Goal: Transaction & Acquisition: Purchase product/service

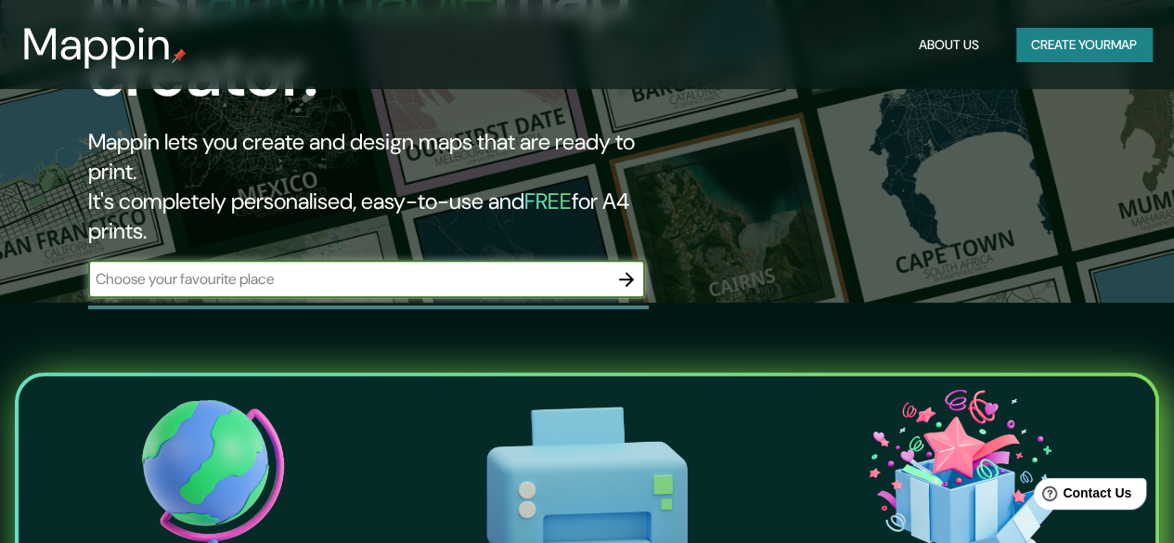
scroll to position [241, 0]
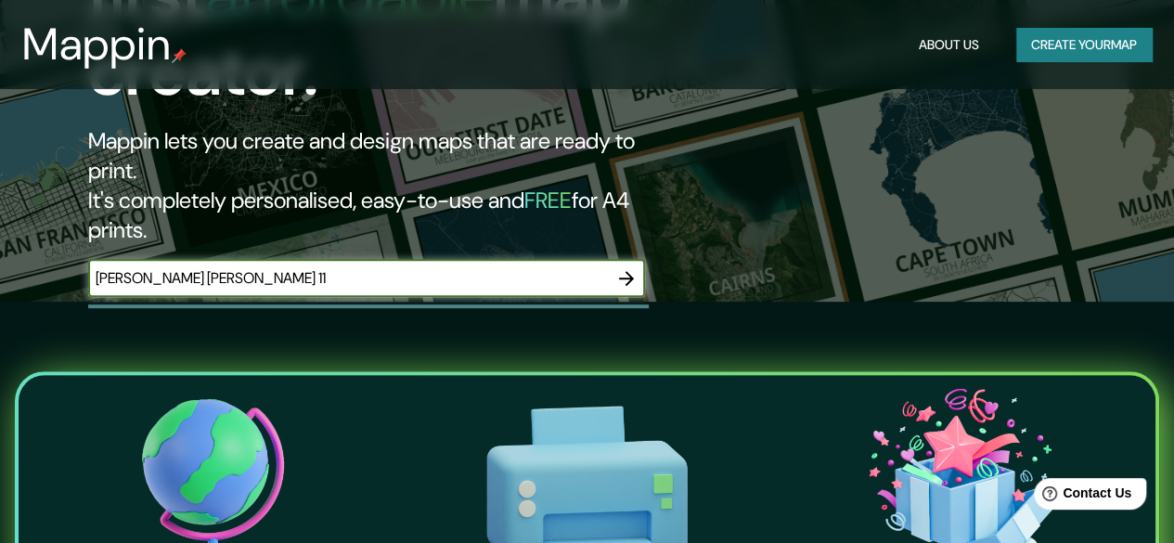
type input "[PERSON_NAME] [PERSON_NAME] 11"
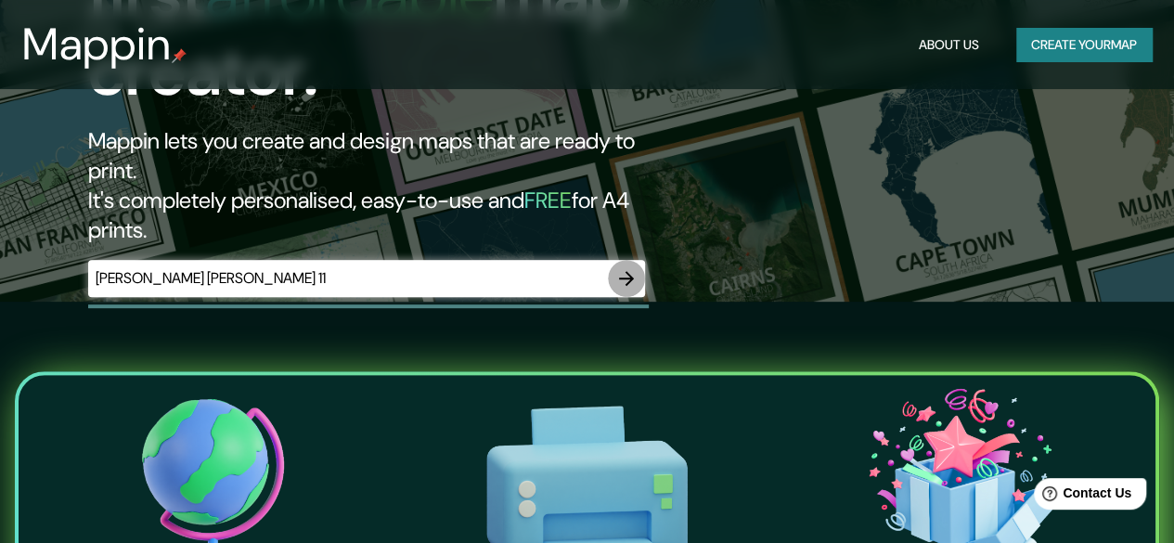
click at [631, 271] on icon "button" at bounding box center [626, 278] width 15 height 15
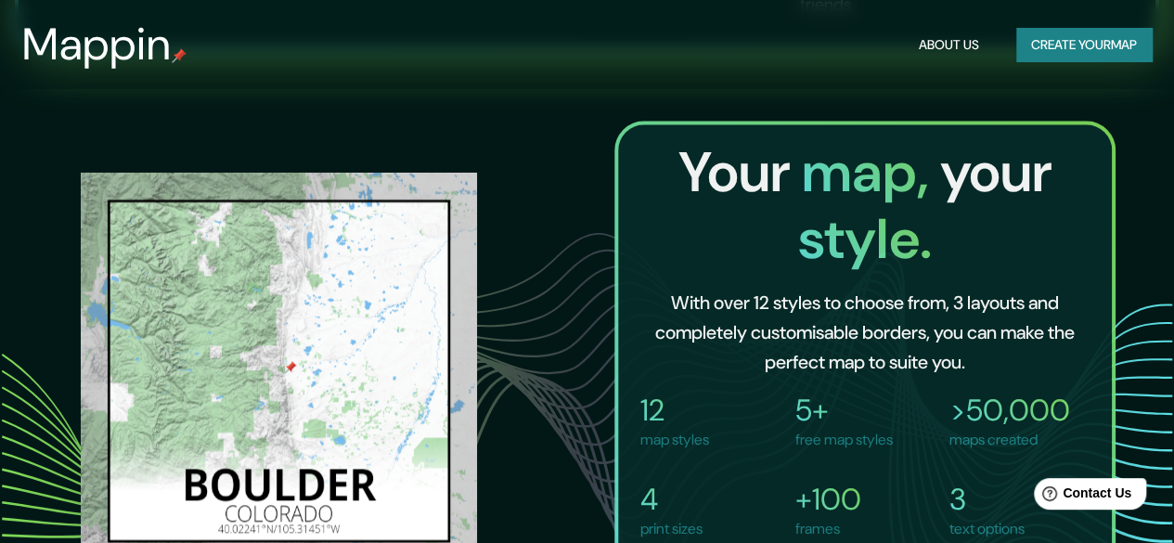
scroll to position [996, 0]
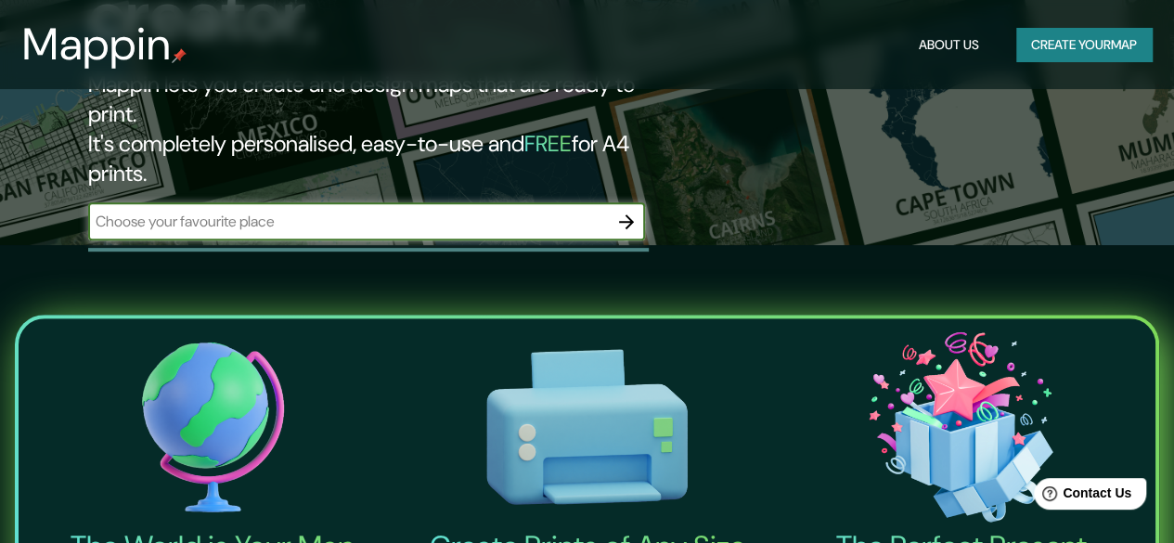
scroll to position [302, 0]
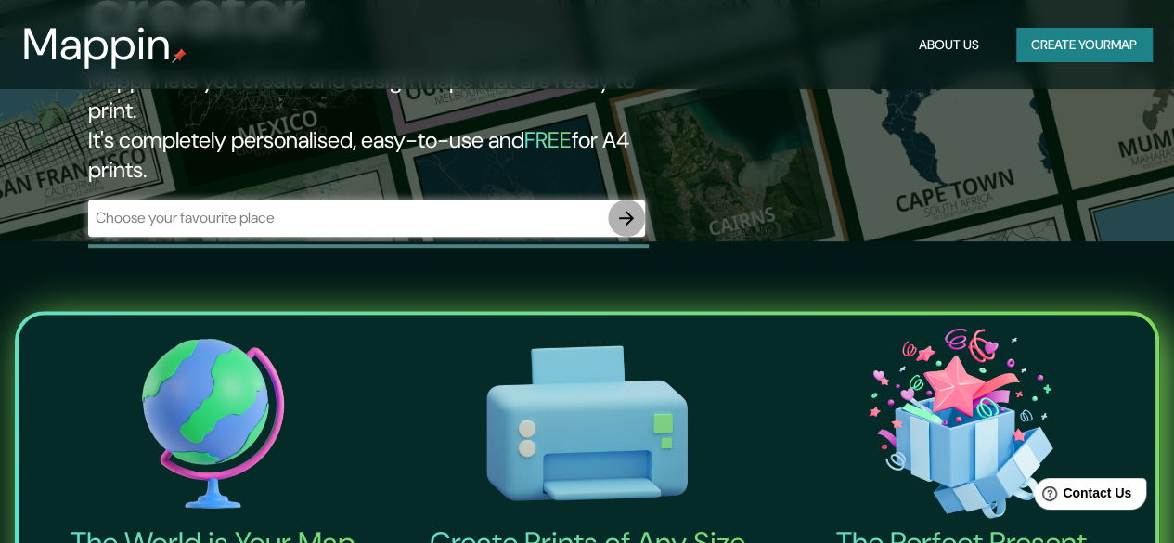
click at [624, 207] on icon "button" at bounding box center [627, 218] width 22 height 22
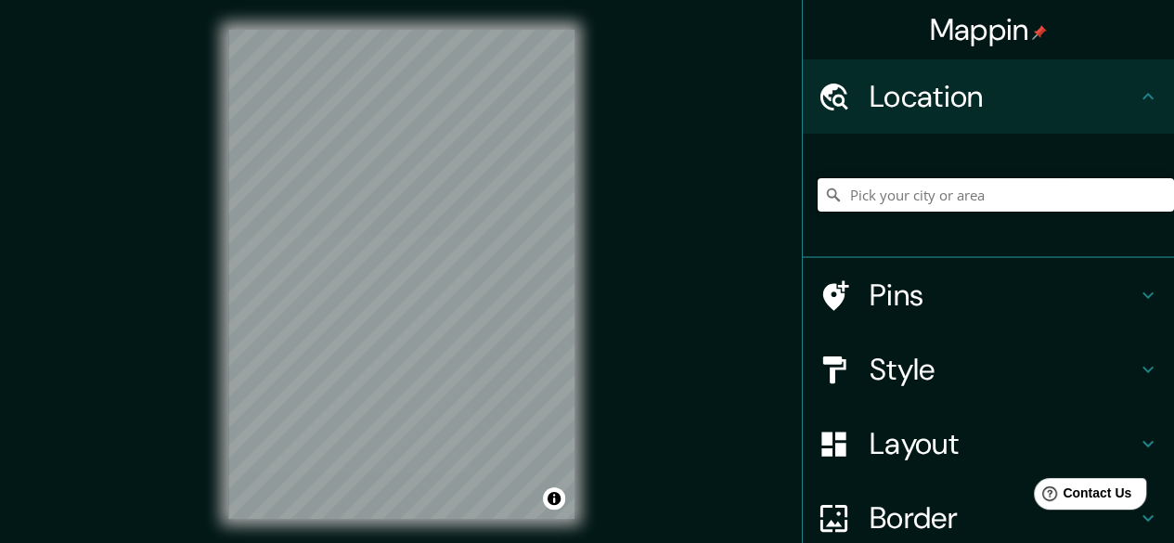
click at [923, 201] on input "Pick your city or area" at bounding box center [996, 194] width 357 height 33
paste input "[PERSON_NAME] [PERSON_NAME] 11"
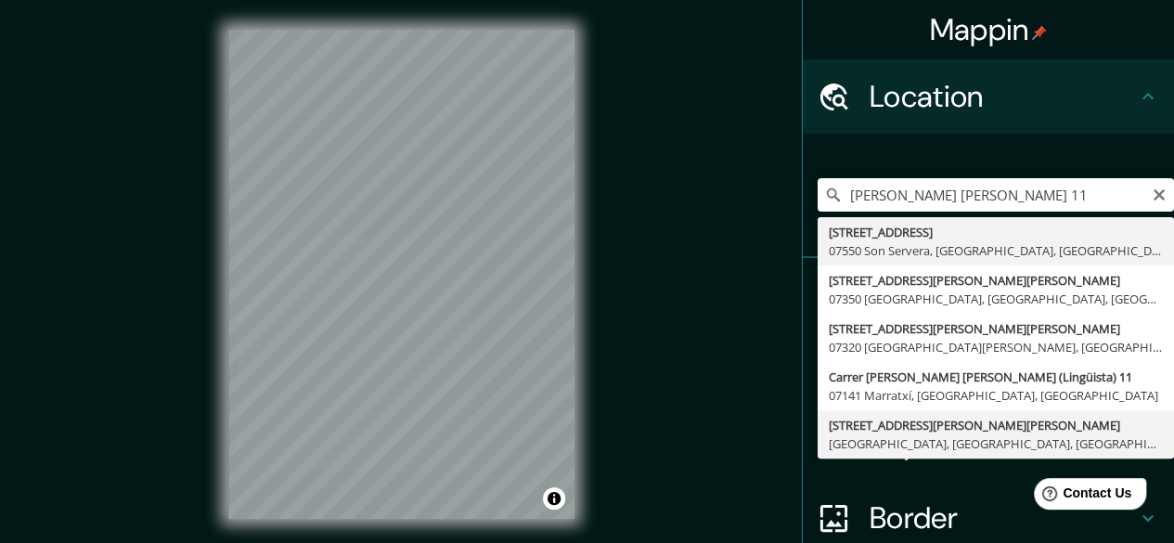
type input "[STREET_ADDRESS][PERSON_NAME][PERSON_NAME]"
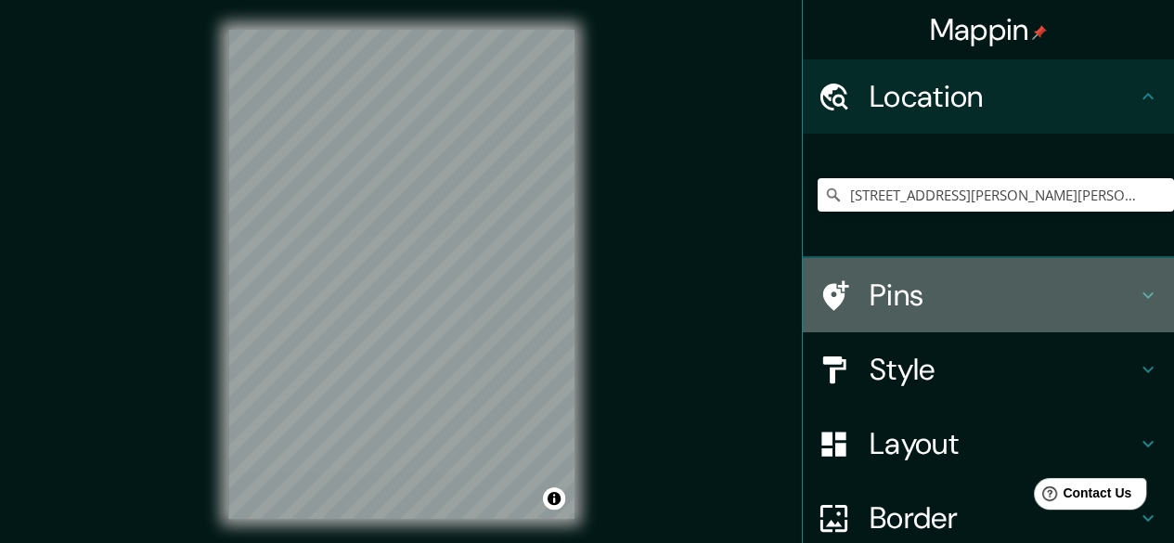
click at [970, 304] on h4 "Pins" at bounding box center [1003, 295] width 267 height 37
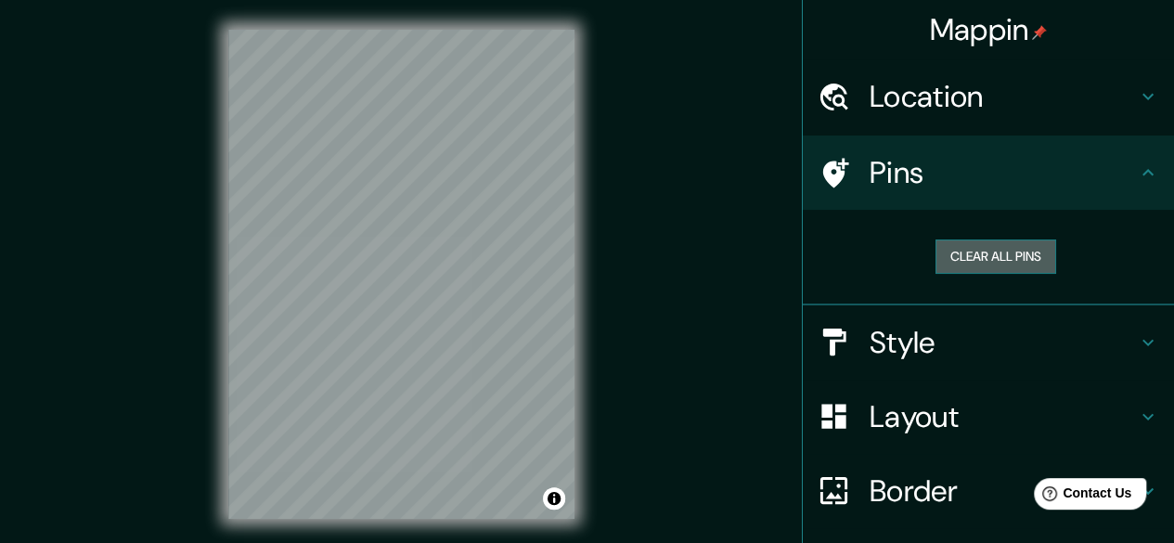
click at [984, 254] on button "Clear all pins" at bounding box center [996, 257] width 121 height 34
click at [961, 247] on button "Clear all pins" at bounding box center [996, 257] width 121 height 34
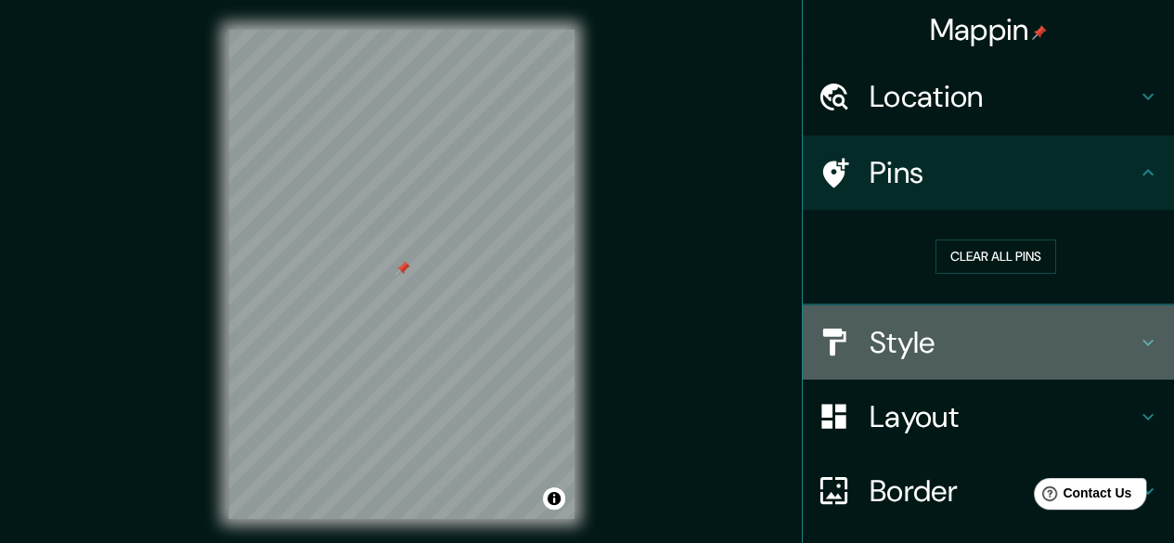
click at [905, 353] on h4 "Style" at bounding box center [1003, 342] width 267 height 37
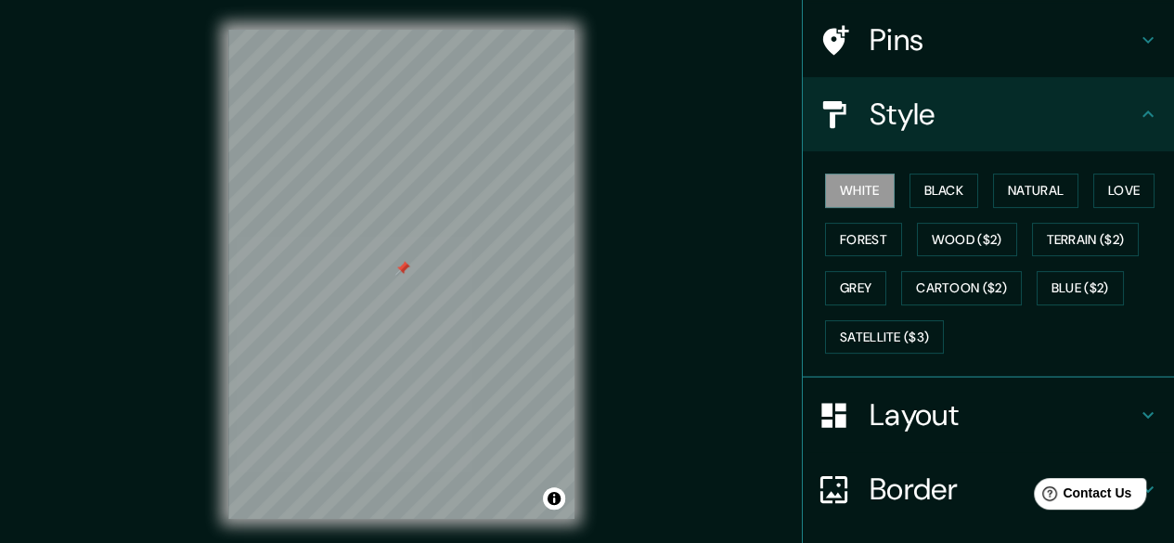
scroll to position [134, 0]
click at [1031, 188] on button "Natural" at bounding box center [1035, 190] width 85 height 34
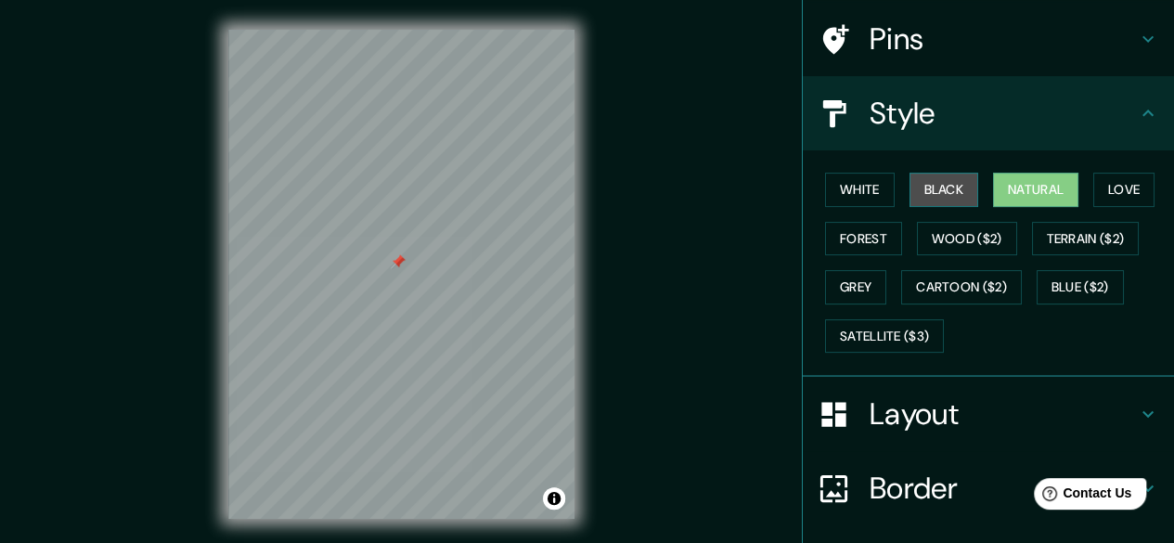
click at [937, 197] on button "Black" at bounding box center [945, 190] width 70 height 34
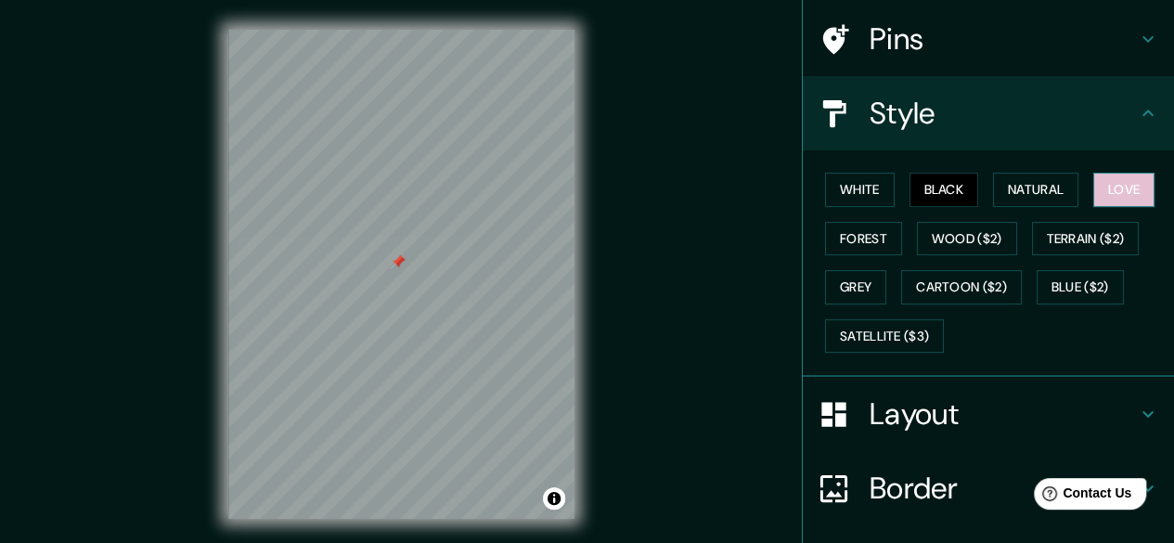
click at [1096, 189] on button "Love" at bounding box center [1124, 190] width 61 height 34
click at [888, 237] on button "Forest" at bounding box center [863, 239] width 77 height 34
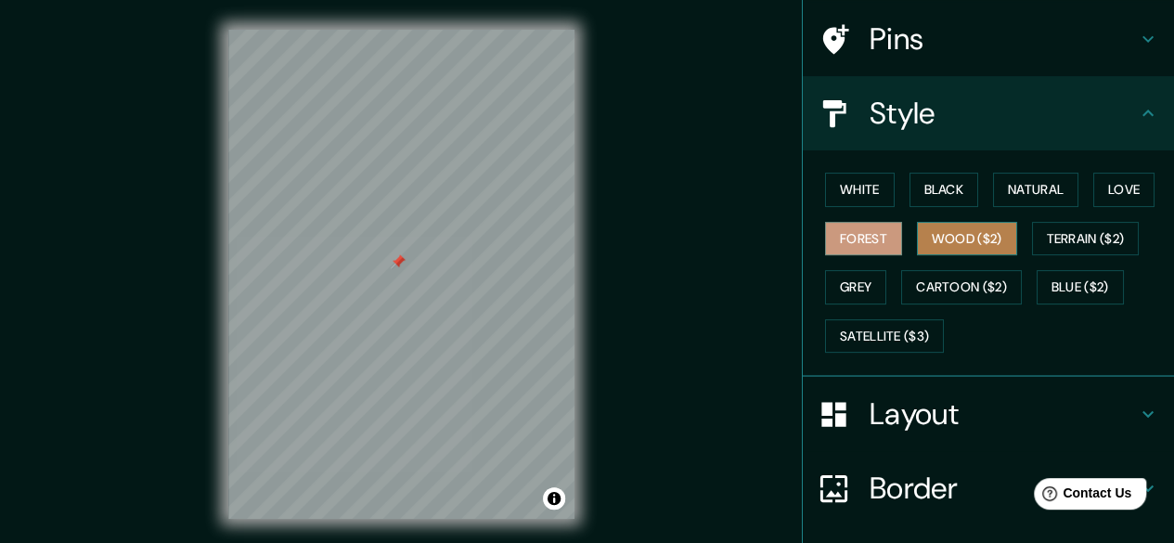
click at [945, 244] on button "Wood ($2)" at bounding box center [967, 239] width 100 height 34
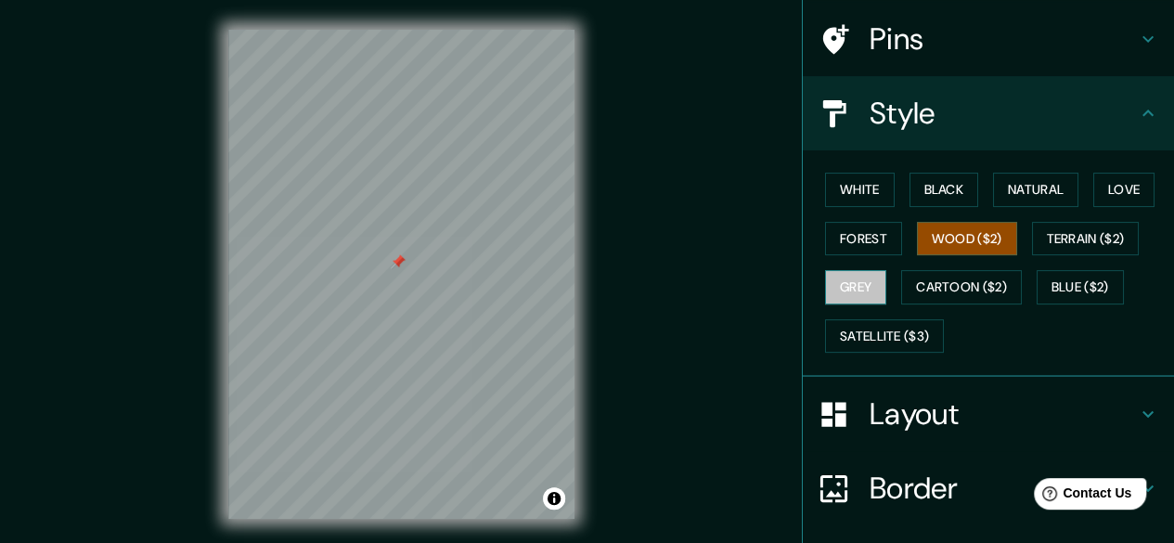
click at [867, 292] on button "Grey" at bounding box center [855, 287] width 61 height 34
click at [940, 244] on button "Wood ($2)" at bounding box center [967, 239] width 100 height 34
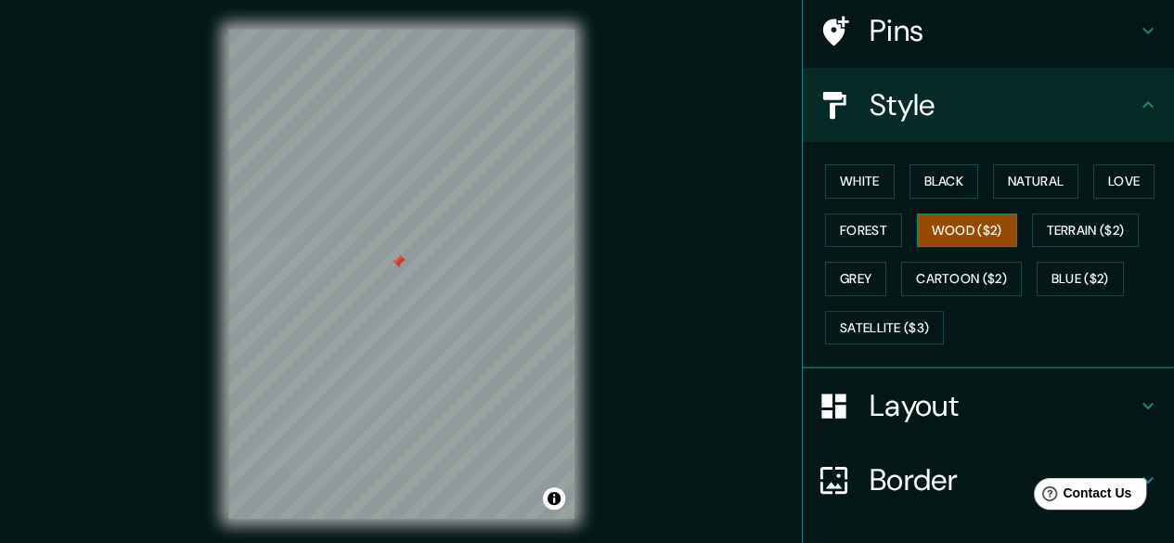
scroll to position [141, 0]
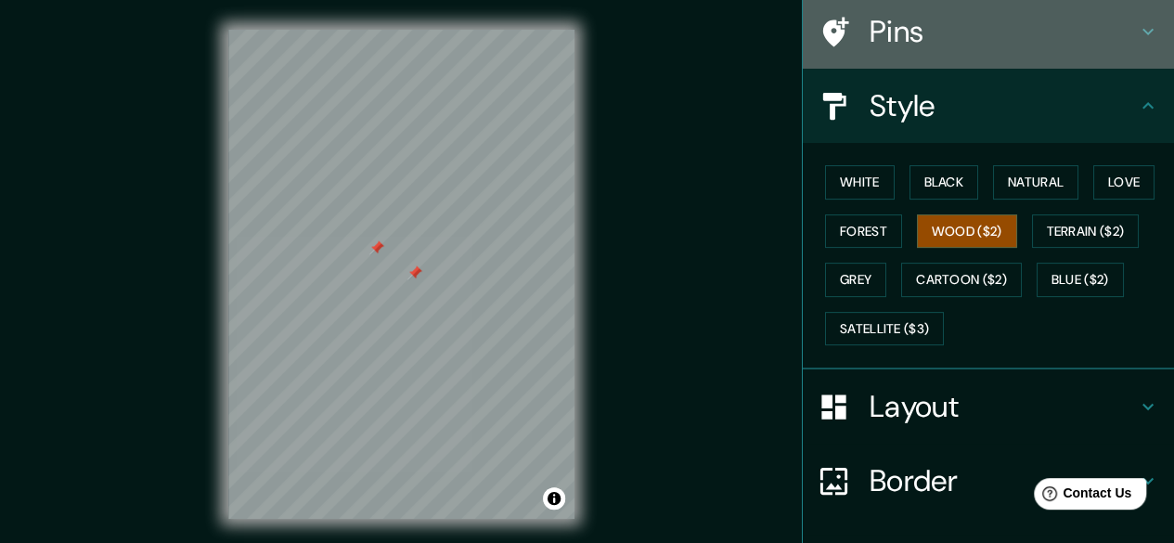
click at [970, 28] on h4 "Pins" at bounding box center [1003, 31] width 267 height 37
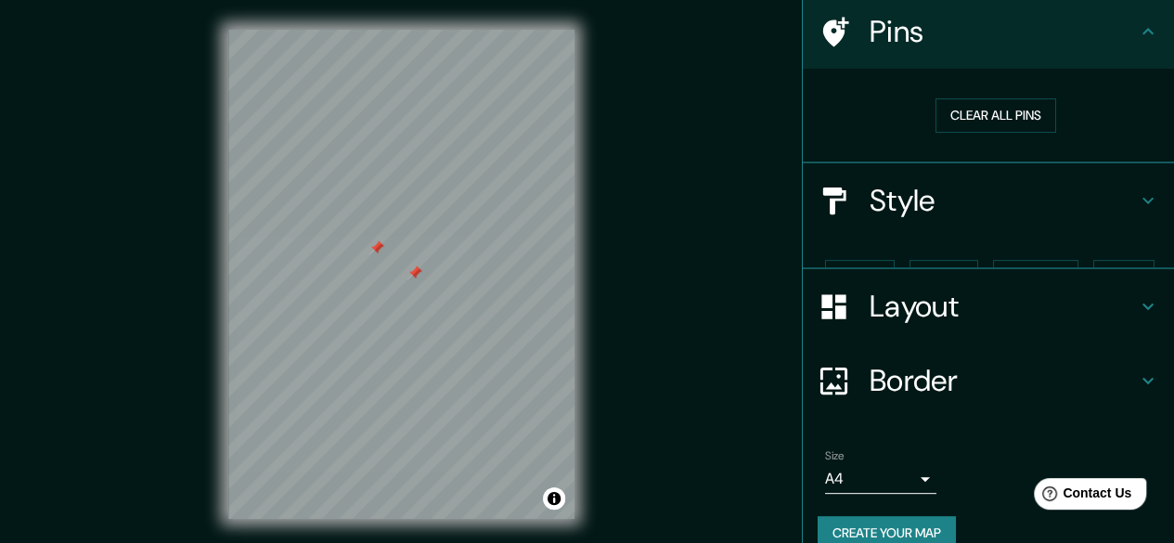
scroll to position [137, 0]
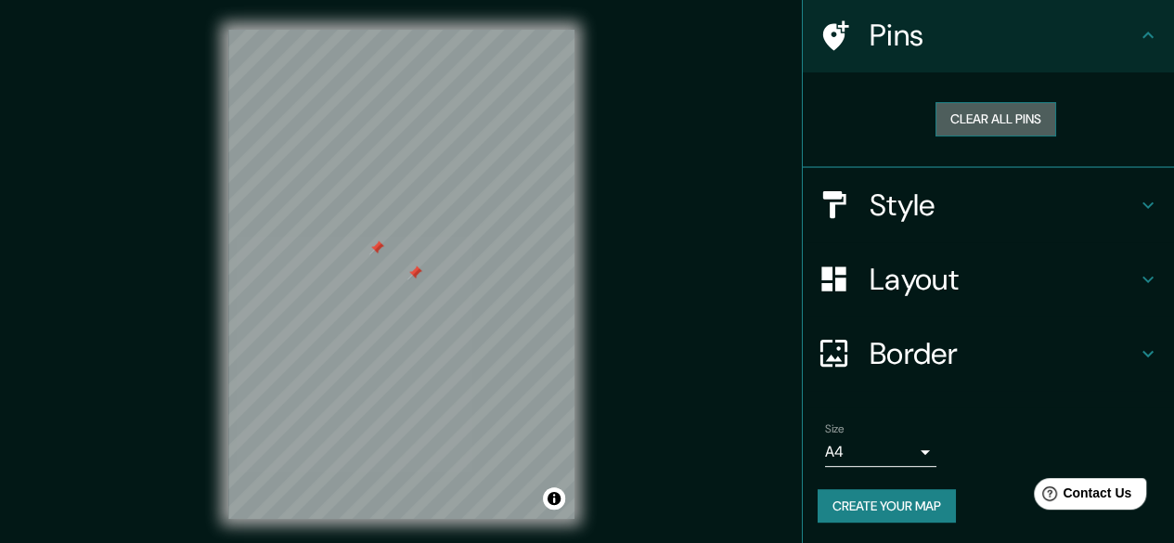
click at [966, 123] on button "Clear all pins" at bounding box center [996, 119] width 121 height 34
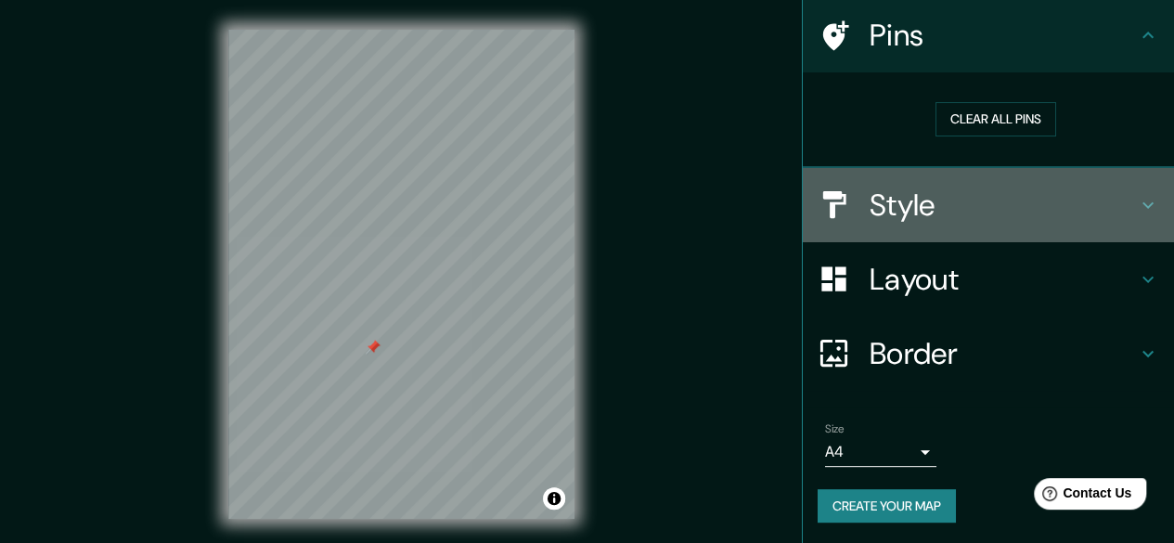
click at [956, 220] on h4 "Style" at bounding box center [1003, 205] width 267 height 37
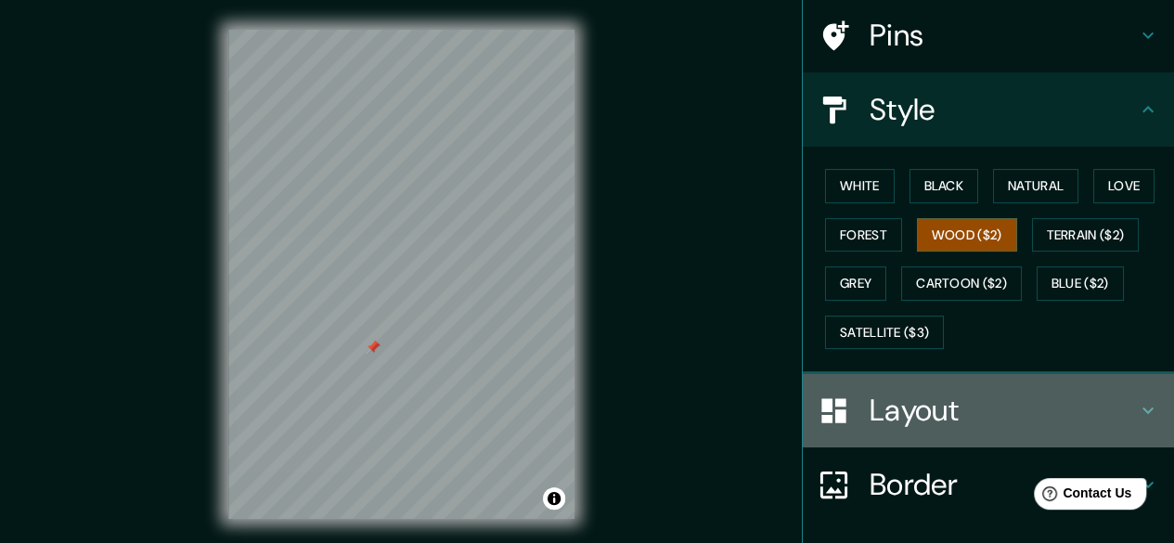
click at [930, 401] on h4 "Layout" at bounding box center [1003, 410] width 267 height 37
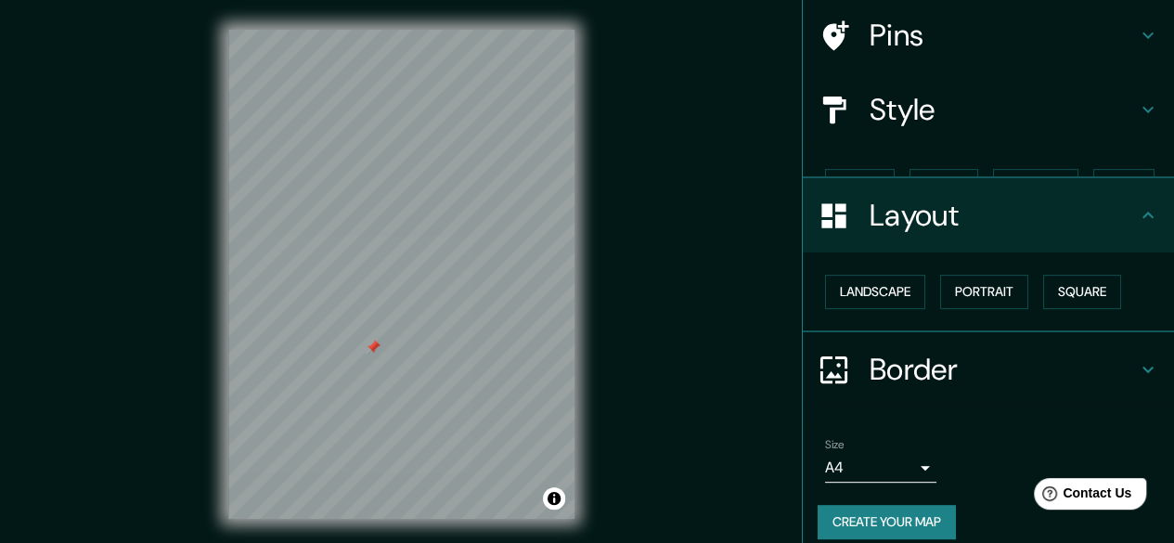
scroll to position [123, 0]
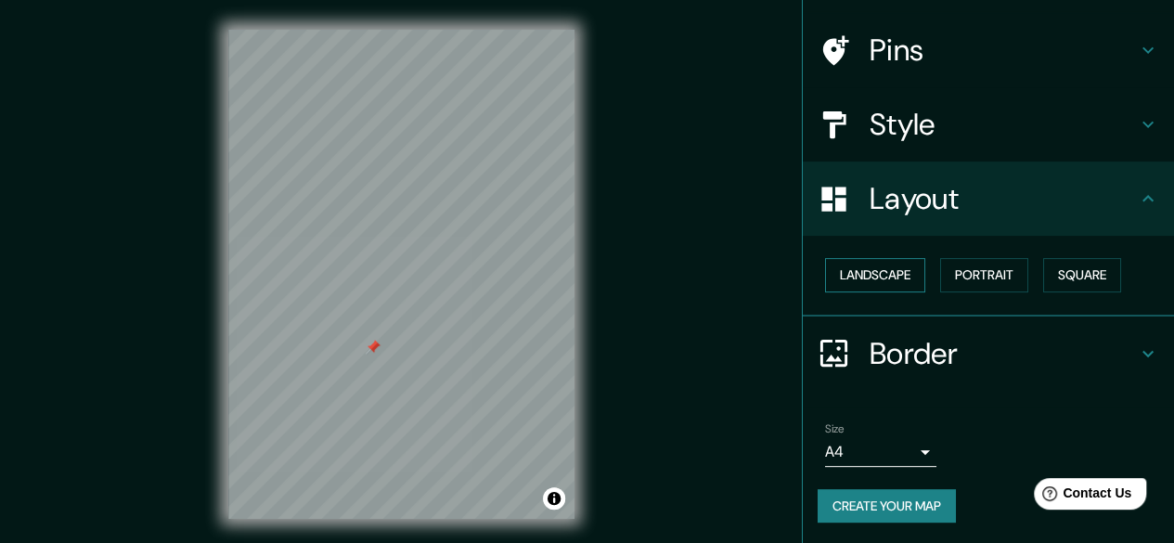
click at [889, 272] on button "Landscape" at bounding box center [875, 275] width 100 height 34
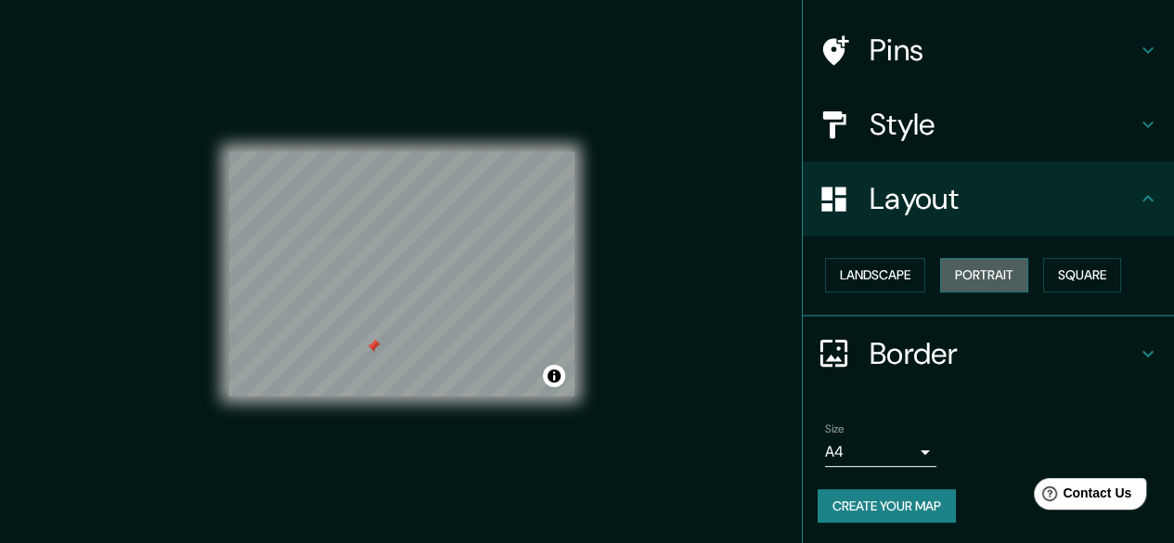
click at [974, 270] on button "Portrait" at bounding box center [984, 275] width 88 height 34
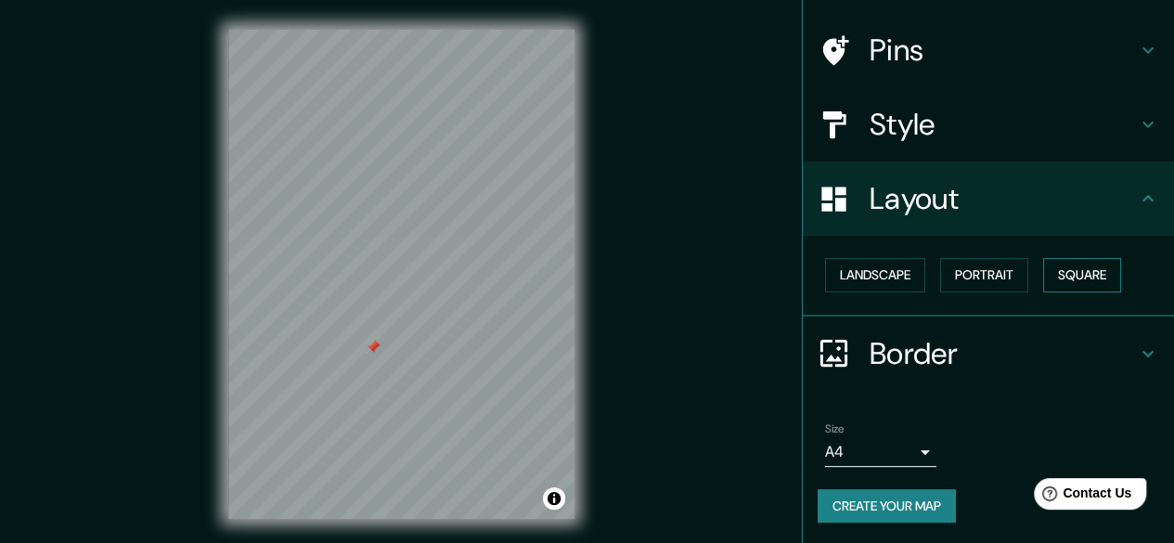
click at [1060, 274] on button "Square" at bounding box center [1083, 275] width 78 height 34
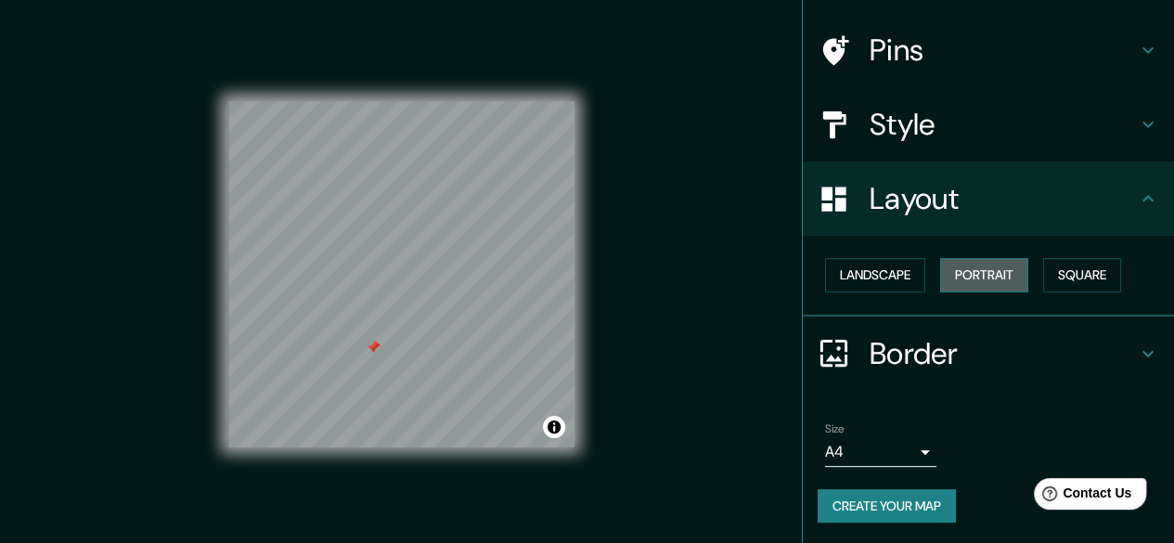
click at [940, 276] on button "Portrait" at bounding box center [984, 275] width 88 height 34
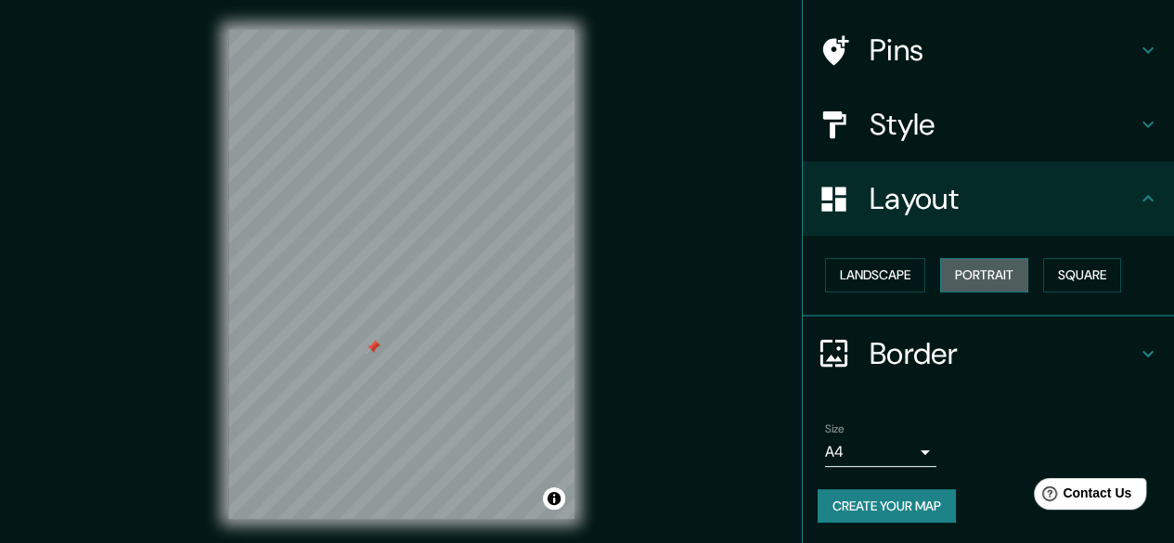
click at [940, 276] on button "Portrait" at bounding box center [984, 275] width 88 height 34
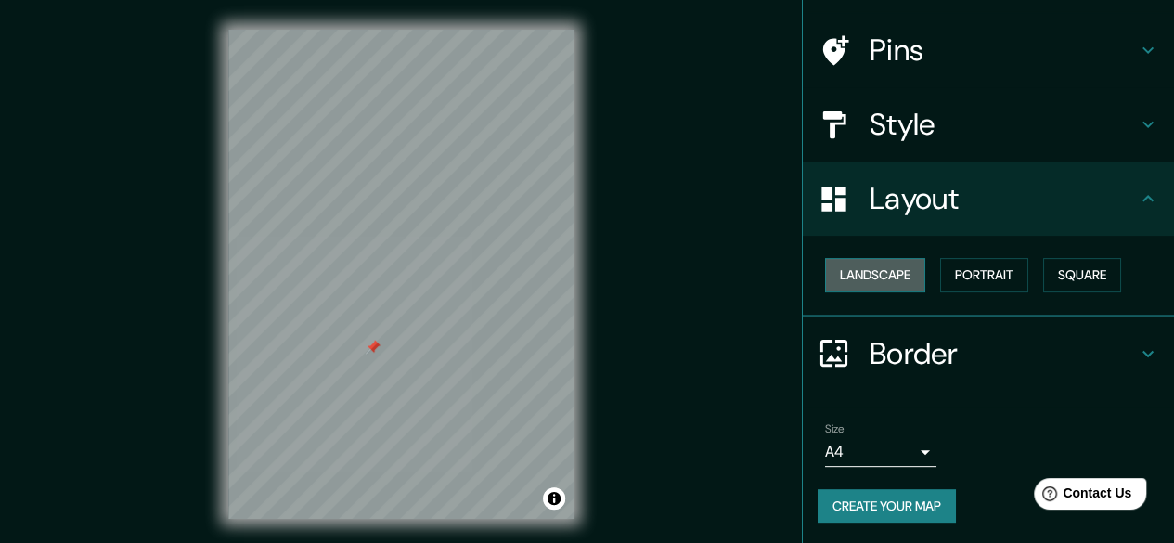
click at [900, 278] on button "Landscape" at bounding box center [875, 275] width 100 height 34
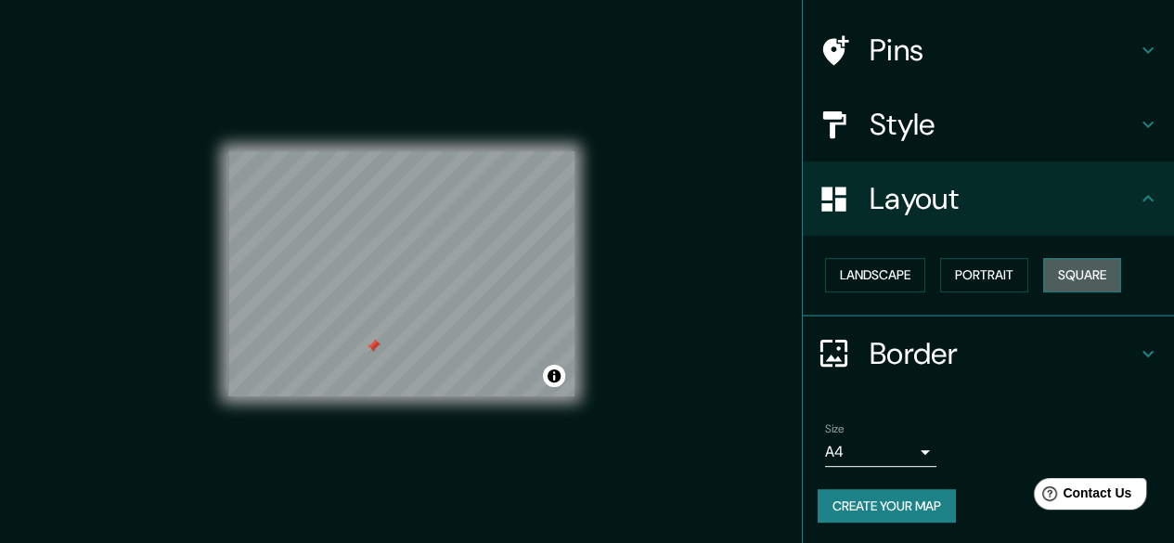
click at [1103, 275] on button "Square" at bounding box center [1083, 275] width 78 height 34
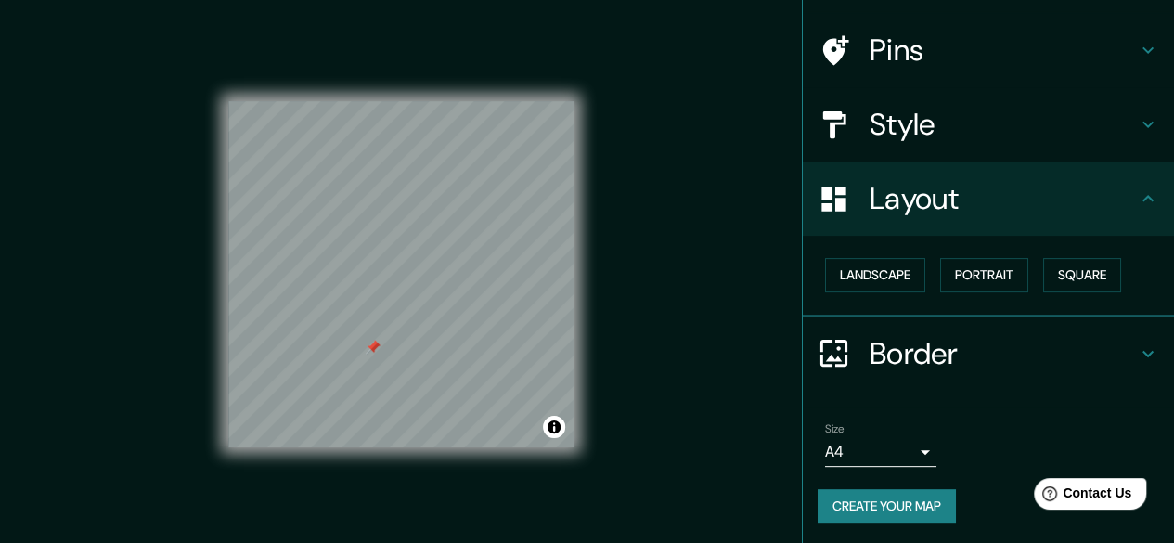
click at [961, 350] on h4 "Border" at bounding box center [1003, 353] width 267 height 37
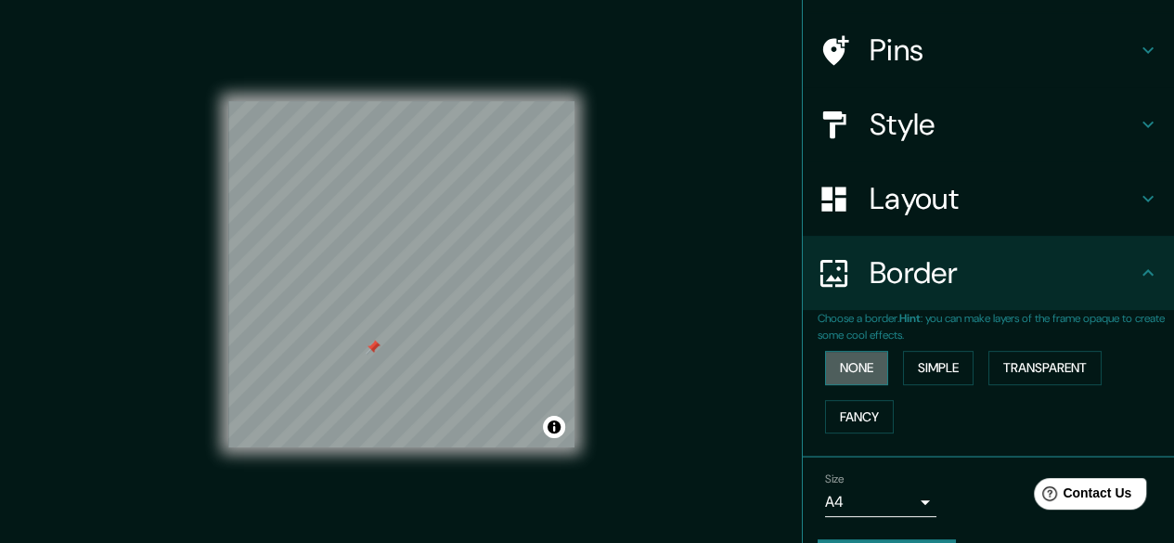
click at [869, 361] on button "None" at bounding box center [856, 368] width 63 height 34
click at [935, 364] on button "Simple" at bounding box center [938, 368] width 71 height 34
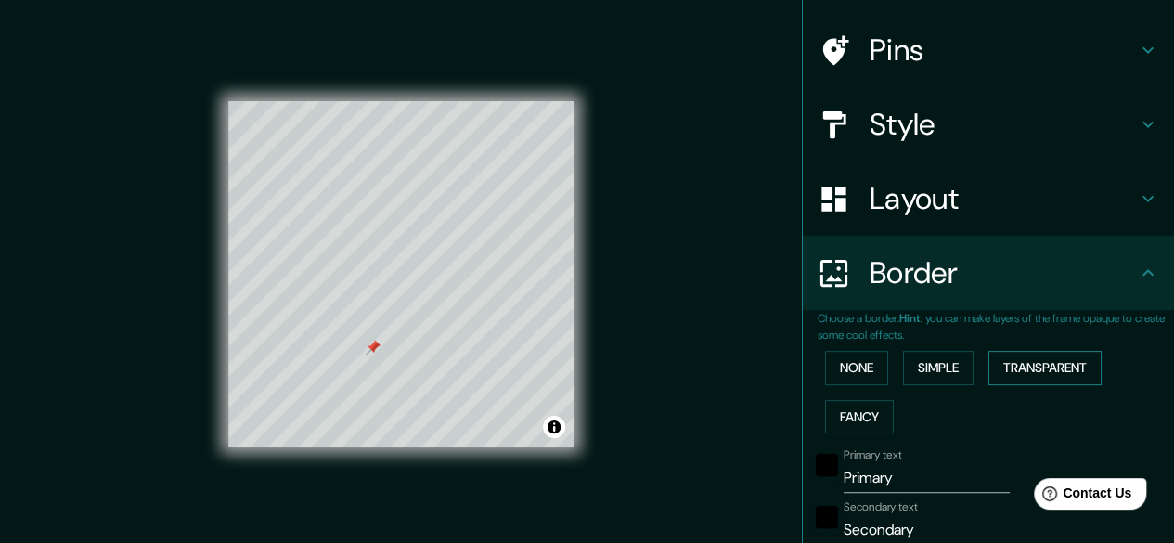
click at [1018, 364] on button "Transparent" at bounding box center [1045, 368] width 113 height 34
click at [850, 370] on button "None" at bounding box center [856, 368] width 63 height 34
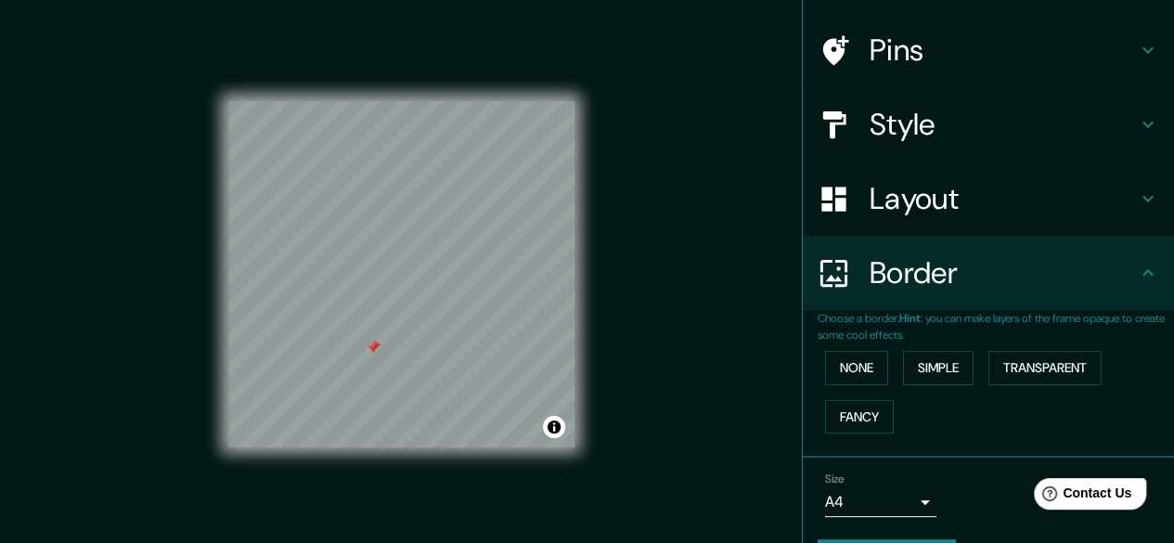
scroll to position [173, 0]
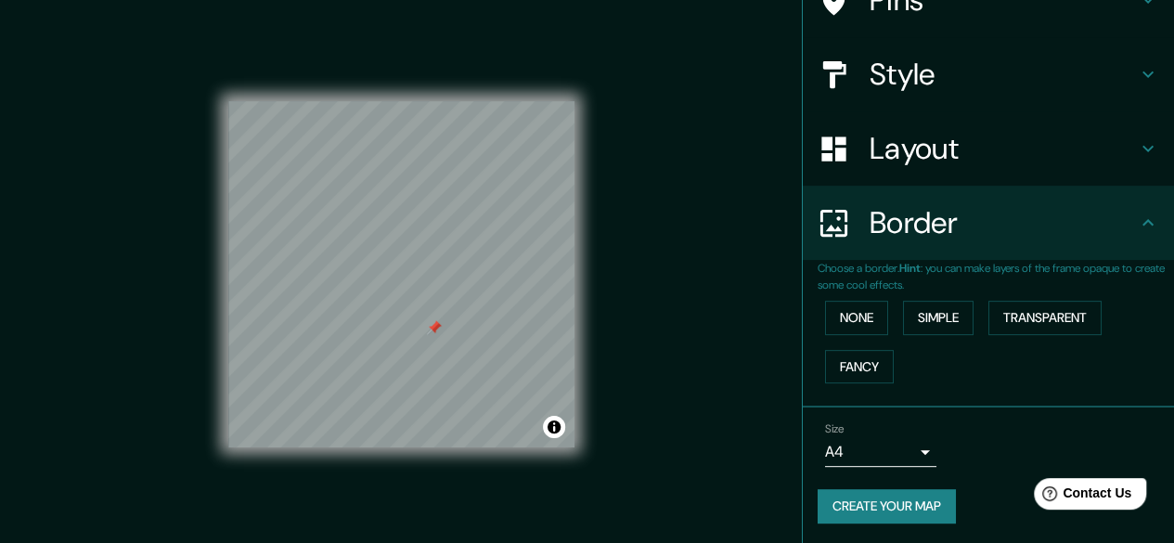
click at [962, 83] on h4 "Style" at bounding box center [1003, 74] width 267 height 37
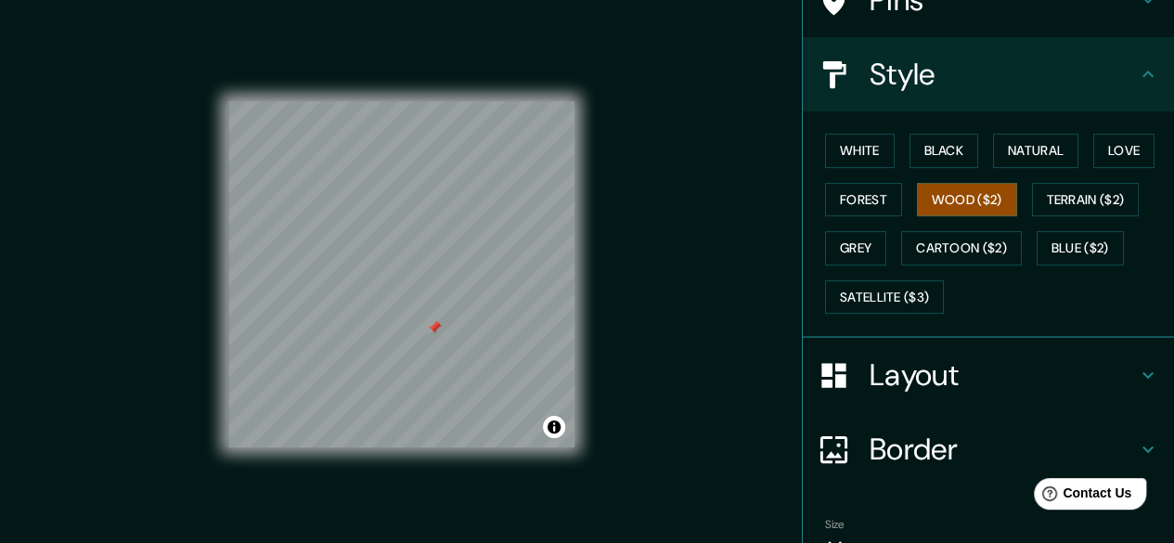
click at [959, 19] on div "Pins" at bounding box center [988, 0] width 371 height 74
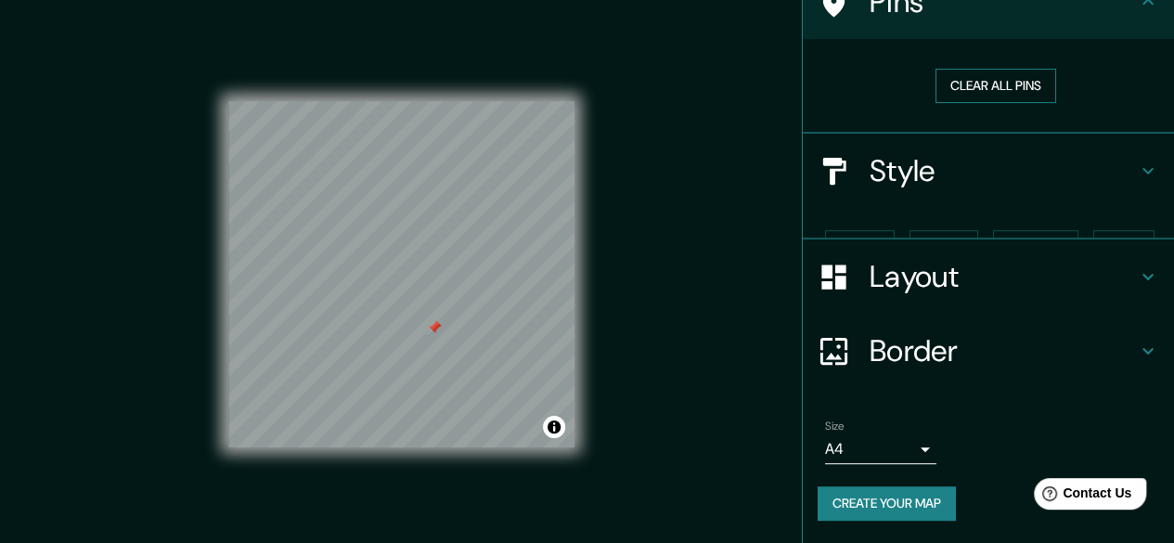
scroll to position [137, 0]
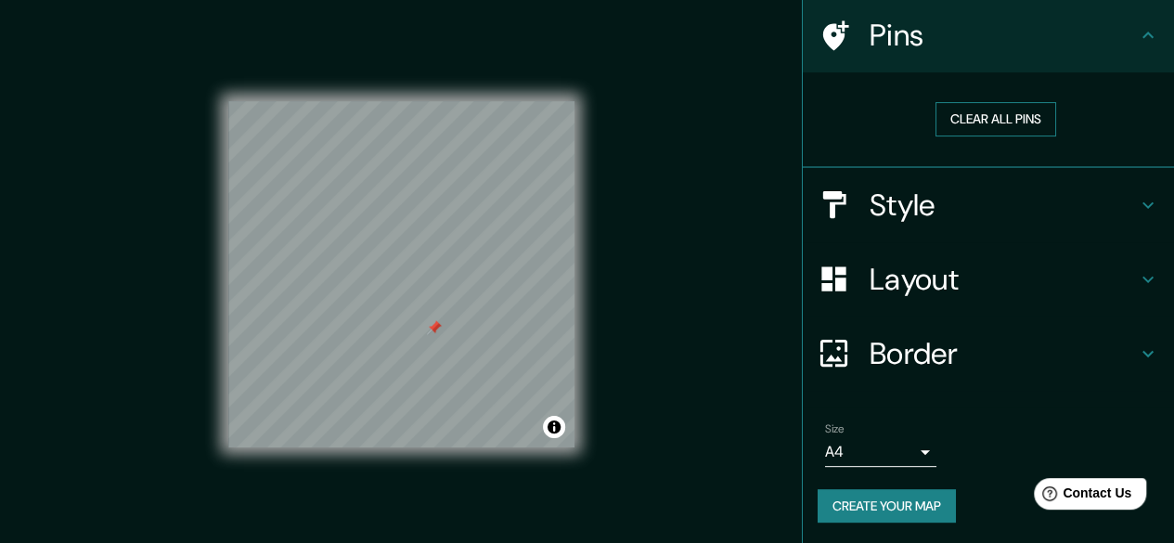
click at [977, 114] on button "Clear all pins" at bounding box center [996, 119] width 121 height 34
click at [945, 227] on div "Style" at bounding box center [988, 205] width 371 height 74
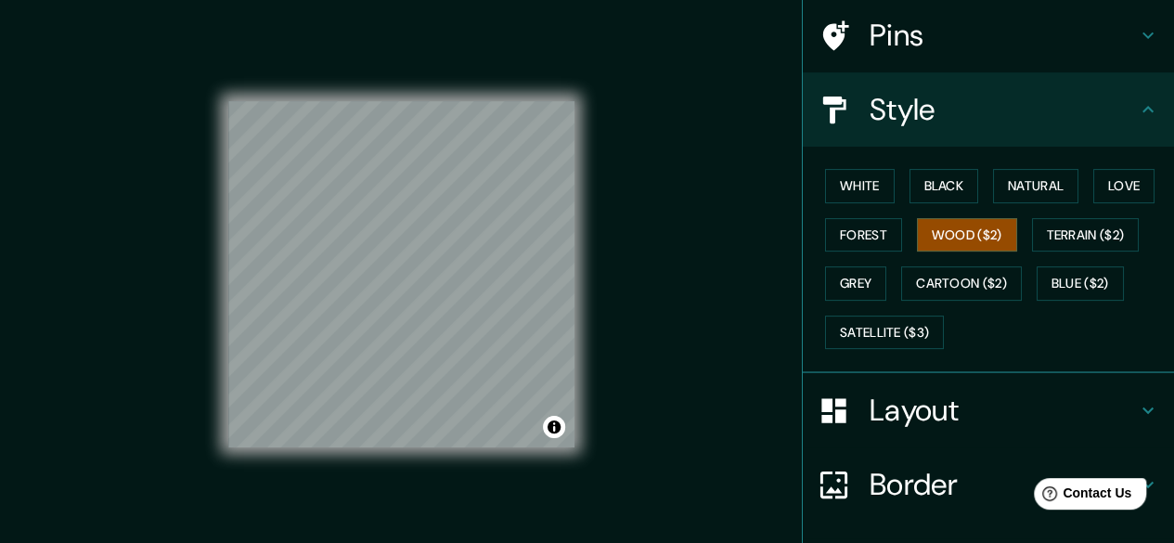
click at [848, 207] on div "White Black Natural Love Forest Wood ($2) Terrain ($2) Grey Cartoon ($2) Blue (…" at bounding box center [996, 259] width 357 height 195
click at [850, 194] on button "White" at bounding box center [860, 186] width 70 height 34
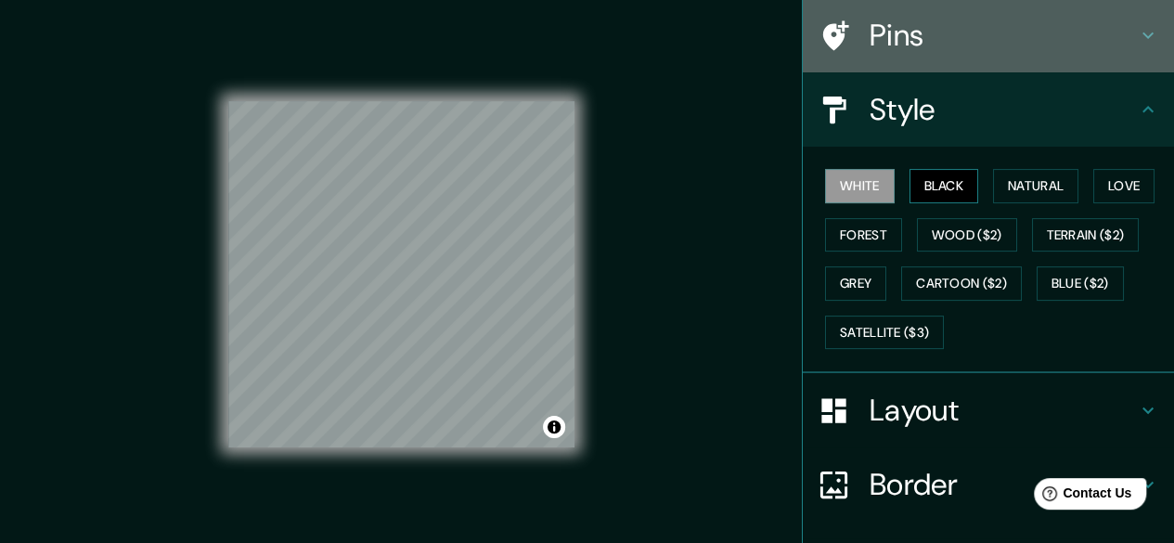
drag, startPoint x: 956, startPoint y: 39, endPoint x: 953, endPoint y: 169, distance: 130.0
click at [953, 169] on ul "Location [STREET_ADDRESS][PERSON_NAME][PERSON_NAME] Pins Style White Black Natu…" at bounding box center [988, 299] width 371 height 755
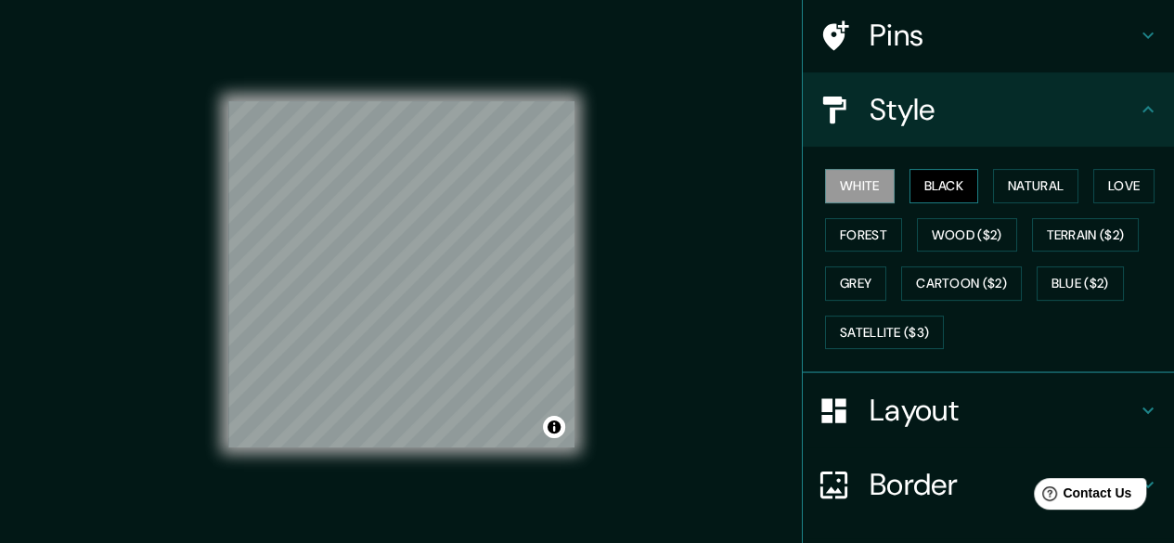
scroll to position [0, 0]
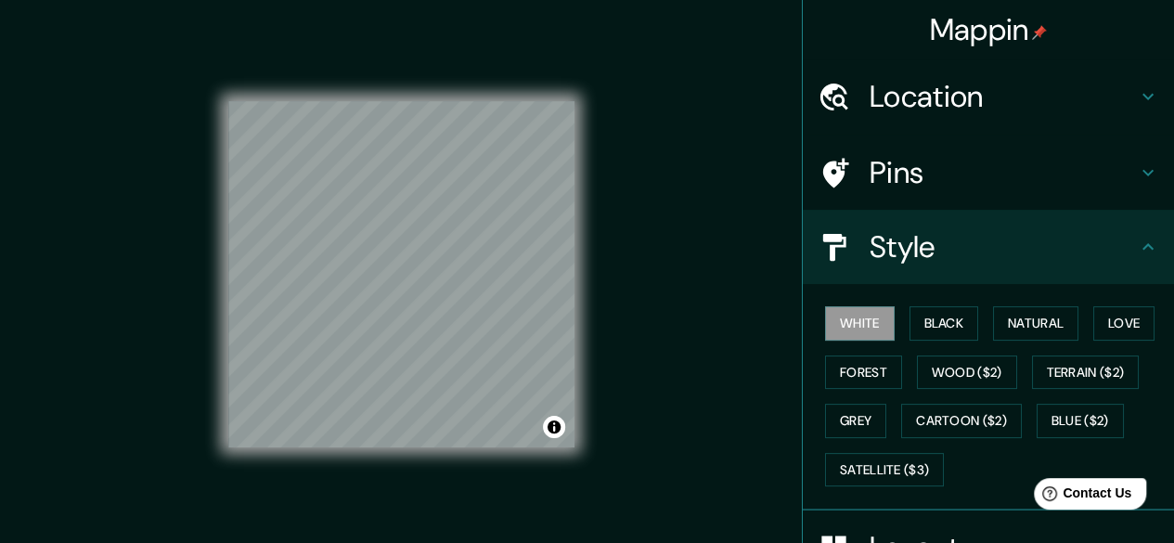
click at [956, 111] on h4 "Location" at bounding box center [1003, 96] width 267 height 37
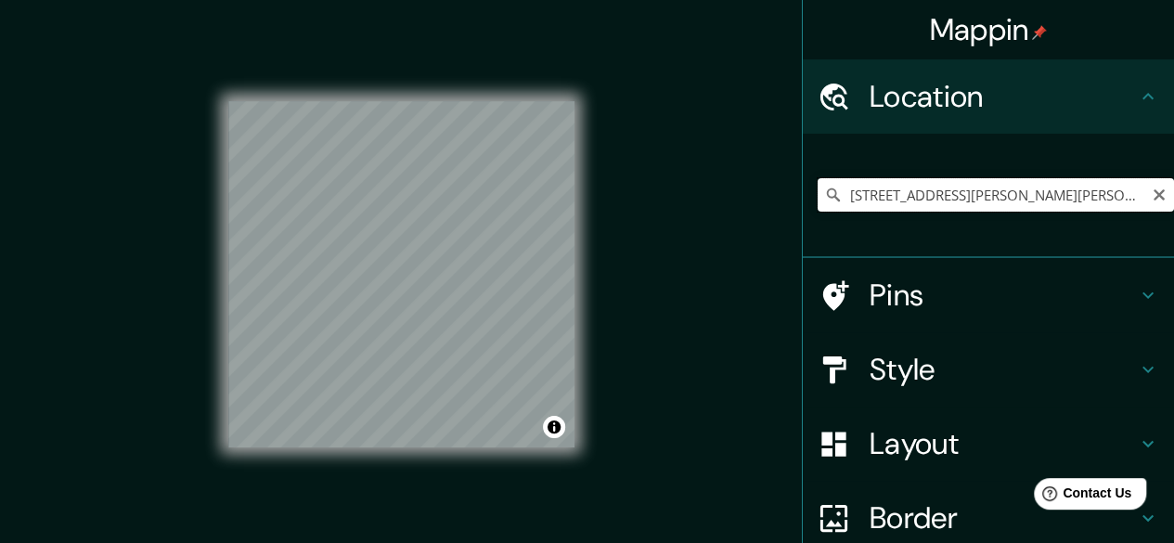
click at [936, 195] on input "[STREET_ADDRESS][PERSON_NAME][PERSON_NAME]" at bounding box center [996, 194] width 357 height 33
click at [1016, 206] on input "[STREET_ADDRESS][PERSON_NAME][PERSON_NAME]" at bounding box center [996, 194] width 357 height 33
click at [1119, 201] on input "[STREET_ADDRESS][PERSON_NAME][PERSON_NAME]" at bounding box center [996, 194] width 357 height 33
click at [1132, 198] on input "[STREET_ADDRESS][PERSON_NAME][PERSON_NAME]" at bounding box center [996, 194] width 357 height 33
click at [1154, 197] on icon "Clear" at bounding box center [1159, 194] width 11 height 11
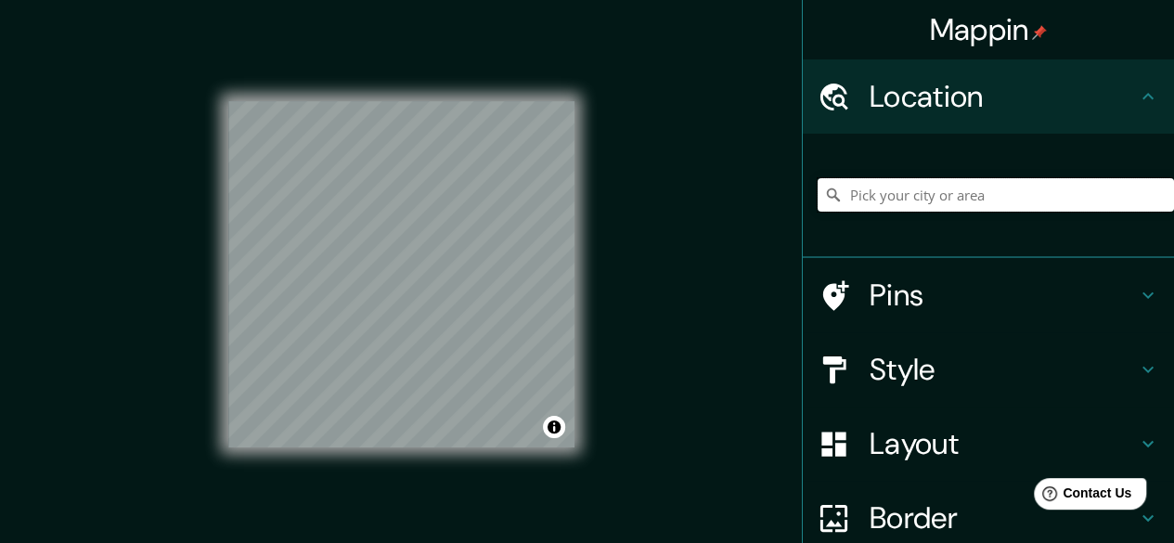
click at [954, 205] on input "Pick your city or area" at bounding box center [996, 194] width 357 height 33
click at [941, 200] on input "Pick your city or area" at bounding box center [996, 194] width 357 height 33
paste input "[PERSON_NAME] [PERSON_NAME] 11"
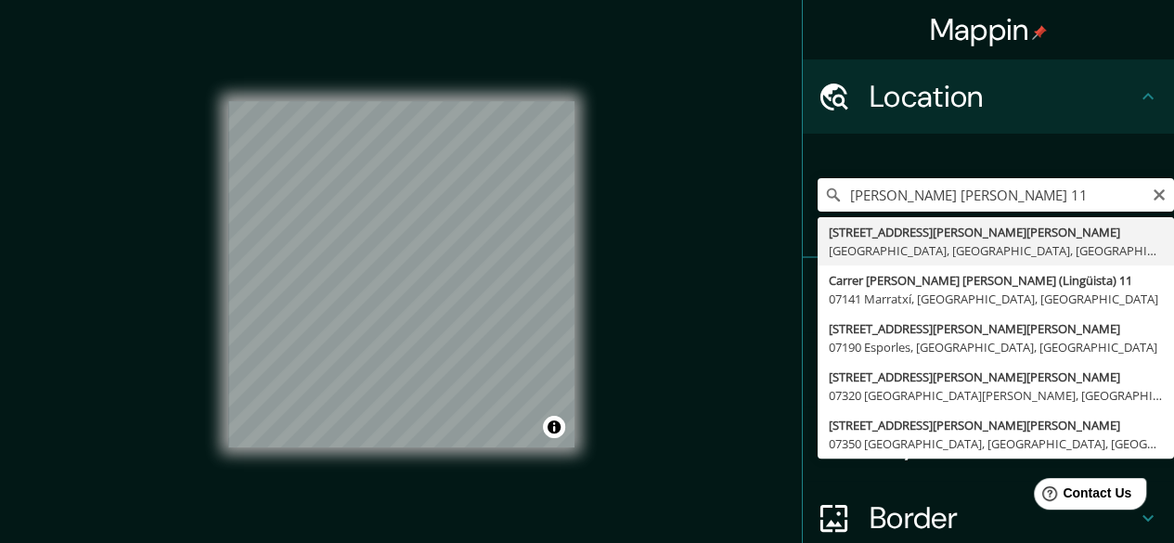
type input "[STREET_ADDRESS][PERSON_NAME][PERSON_NAME]"
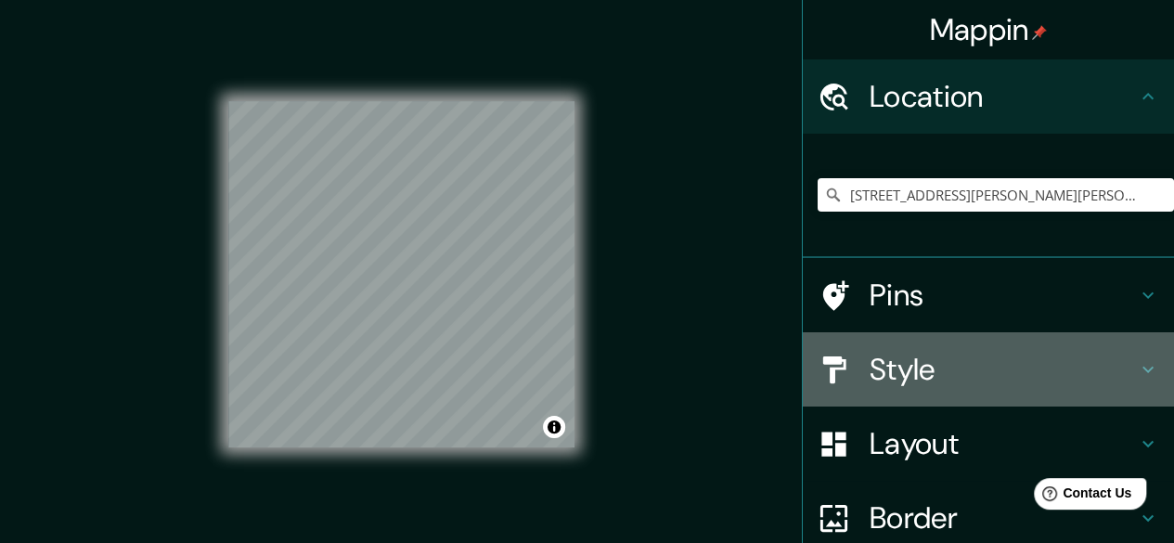
click at [904, 357] on h4 "Style" at bounding box center [1003, 369] width 267 height 37
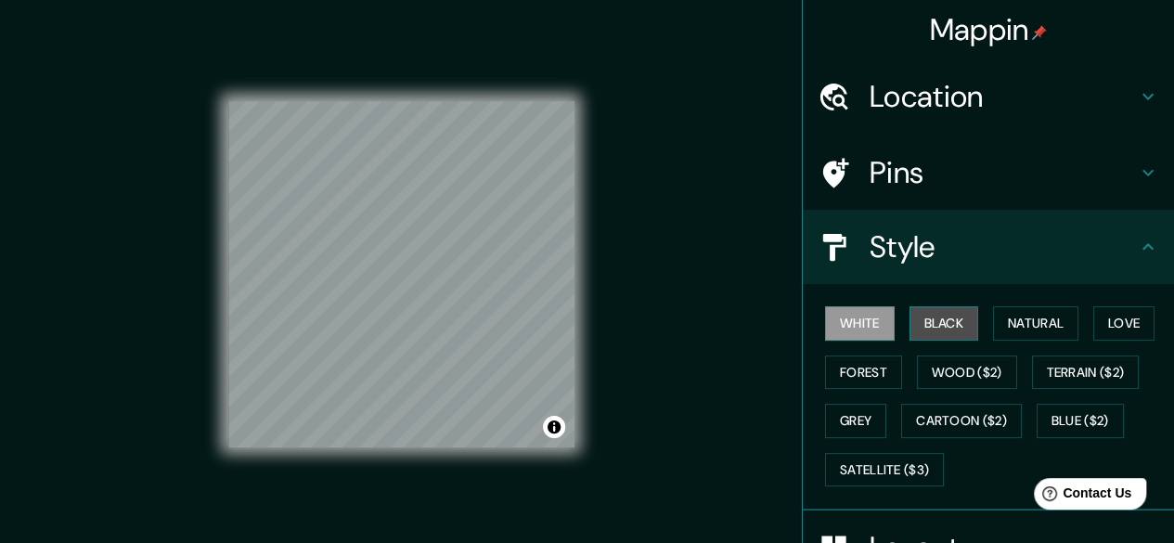
click at [938, 323] on button "Black" at bounding box center [945, 323] width 70 height 34
